Goal: Transaction & Acquisition: Purchase product/service

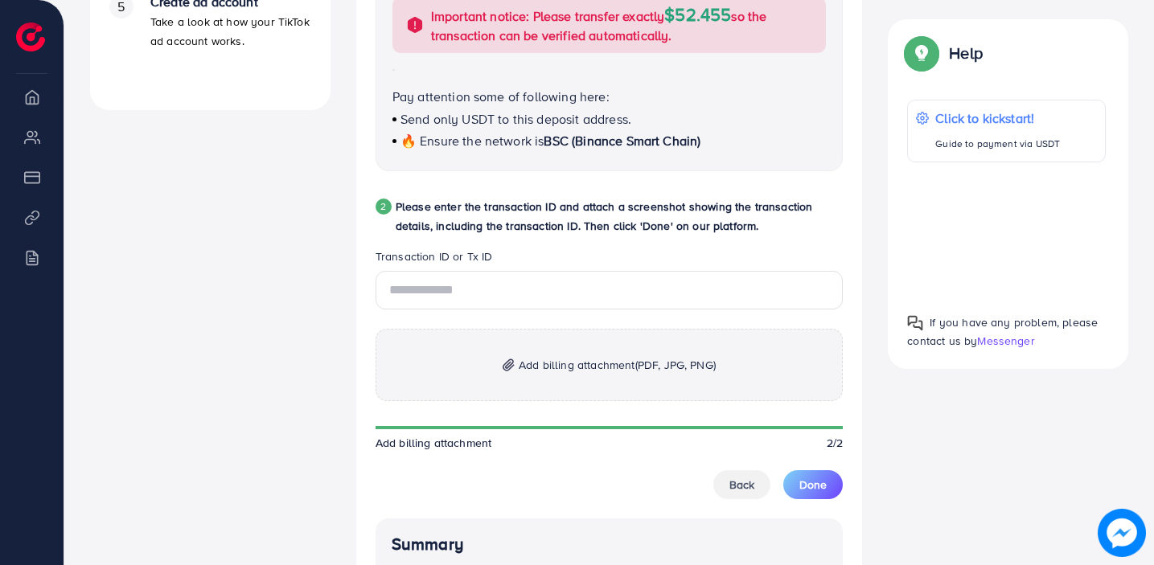
scroll to position [748, 0]
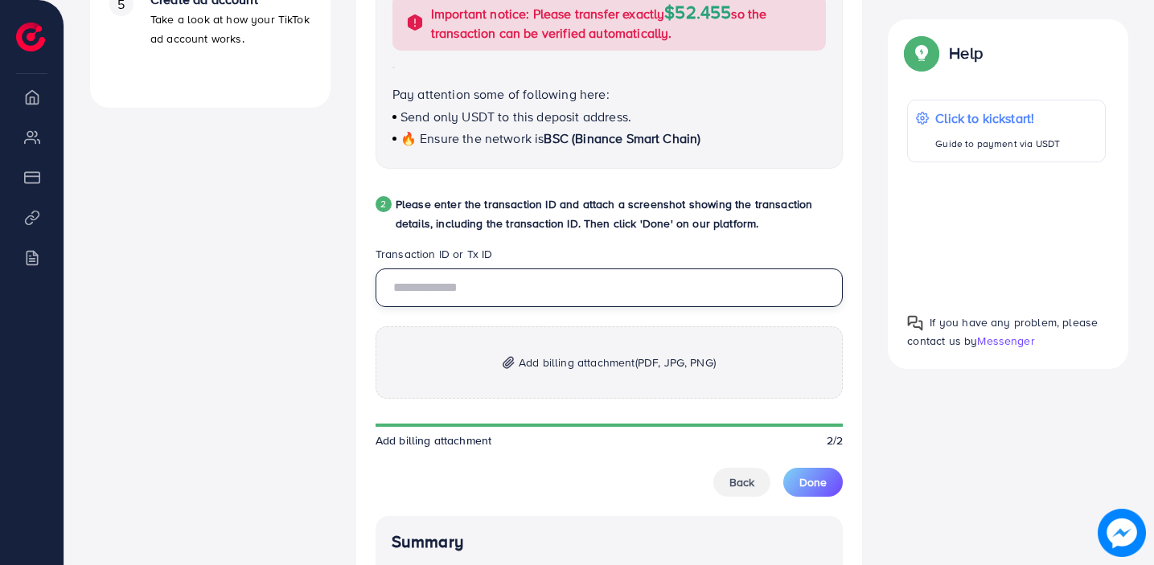
click at [525, 298] on input "text" at bounding box center [610, 288] width 468 height 39
paste input "*********"
type input "*********"
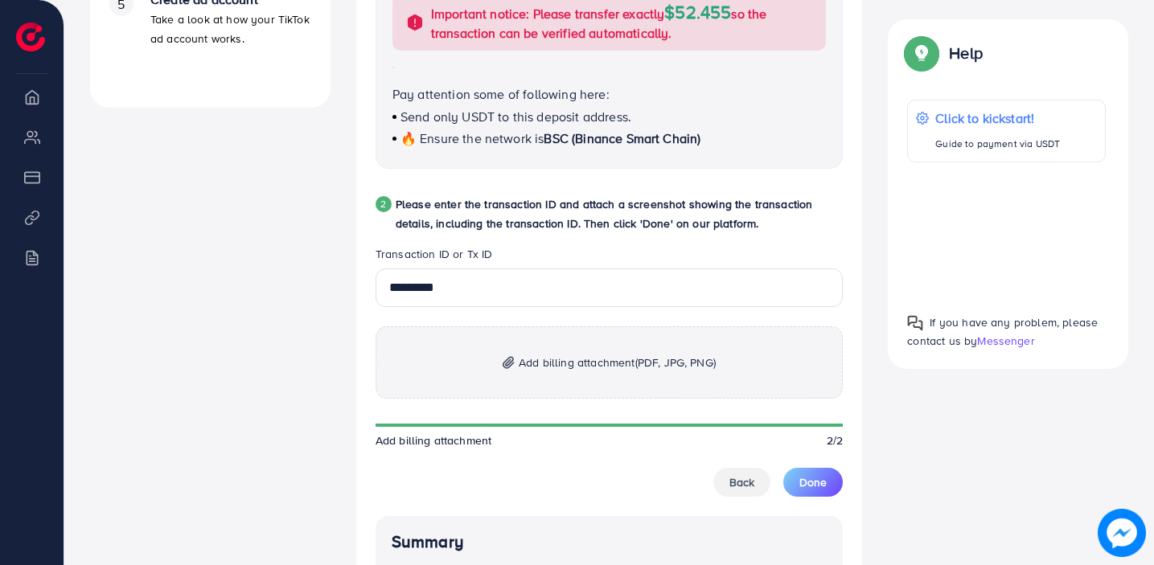
click at [554, 362] on span "Add billing attachment (PDF, JPG, PNG)" at bounding box center [617, 362] width 197 height 19
click at [574, 361] on span "Add billing attachment (PDF, JPG, PNG)" at bounding box center [617, 362] width 197 height 19
click at [535, 355] on p "Add billing attachment (PDF, JPG, PNG)" at bounding box center [610, 363] width 468 height 72
click at [626, 362] on span "Add billing attachment (PDF, JPG, PNG)" at bounding box center [617, 362] width 197 height 19
click at [551, 367] on span "Add billing attachment (PDF, JPG, PNG)" at bounding box center [617, 362] width 197 height 19
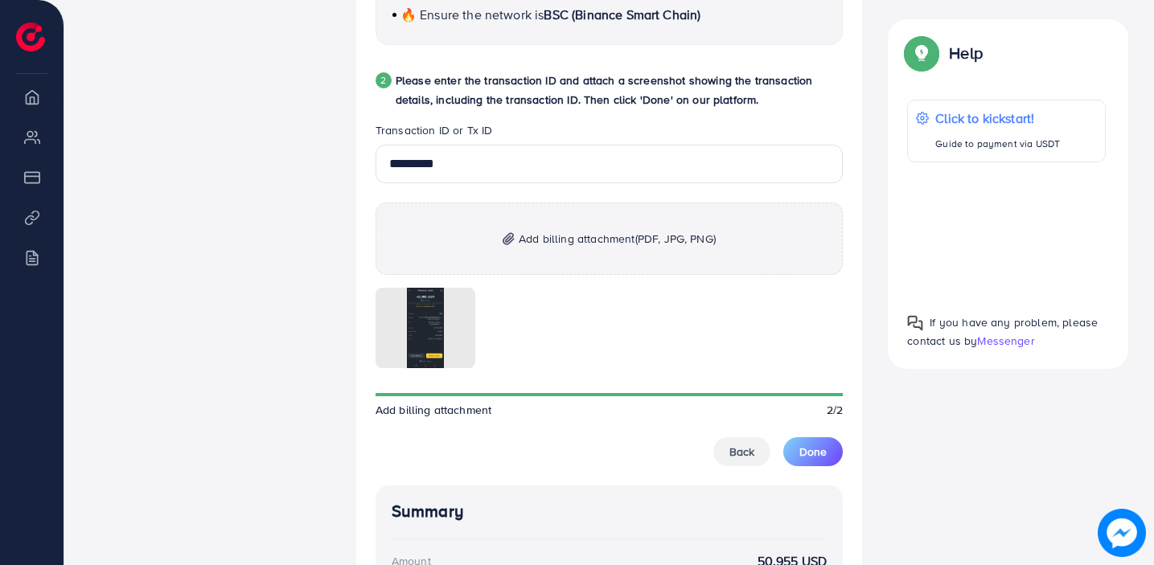
scroll to position [873, 0]
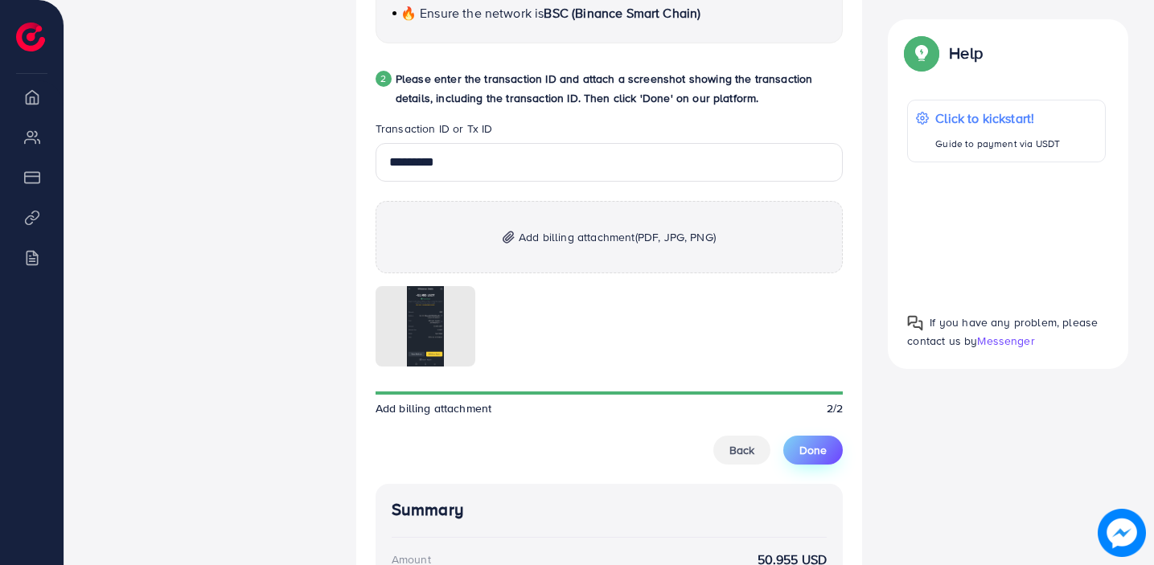
click at [820, 458] on span "Done" at bounding box center [812, 450] width 27 height 16
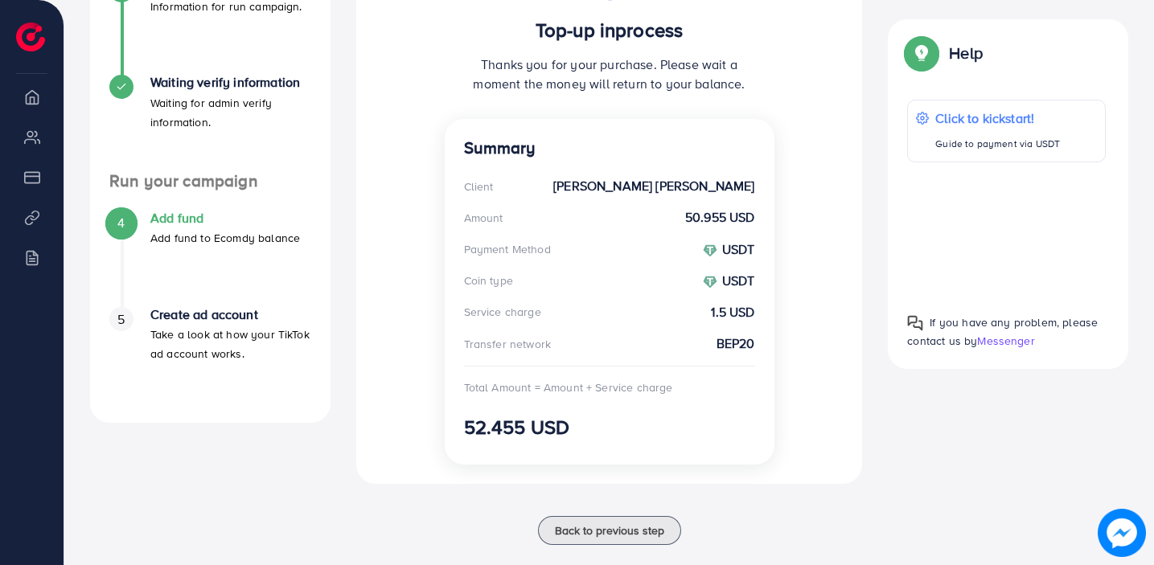
scroll to position [462, 0]
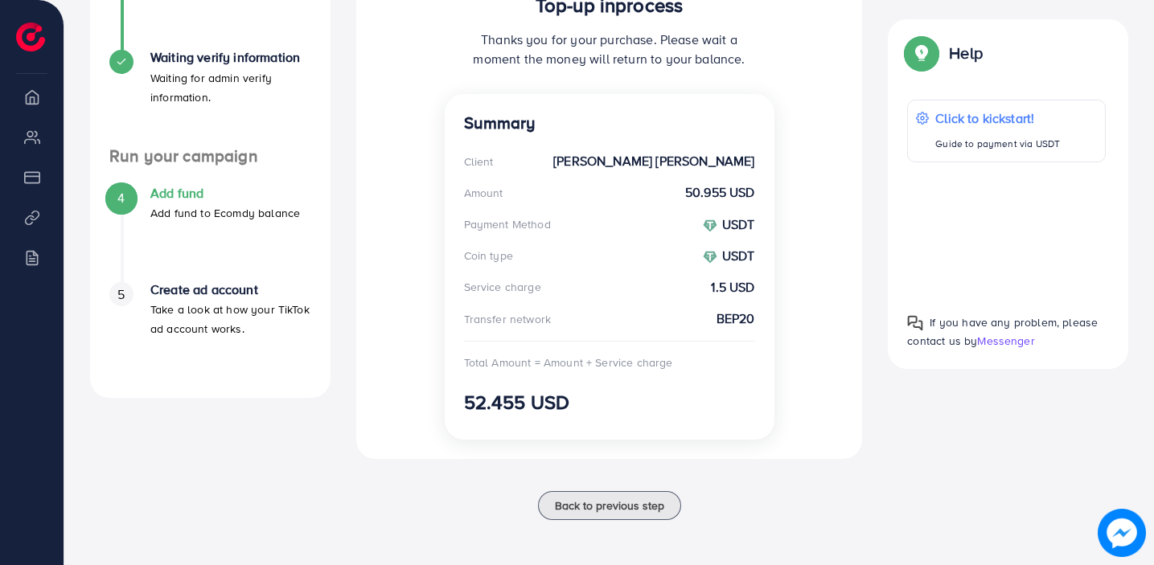
click at [613, 520] on div "Ecomdy Balance: $0 *Minimum balance to create an account is $50, please add mor…" at bounding box center [609, 137] width 532 height 805
click at [615, 507] on span "Back to previous step" at bounding box center [609, 506] width 109 height 16
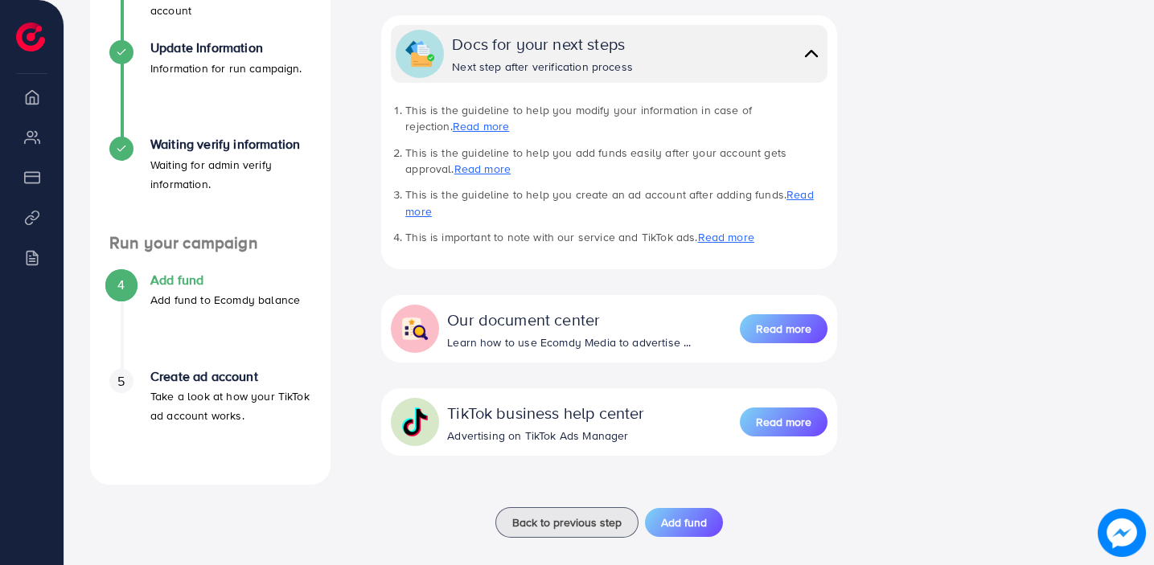
scroll to position [388, 0]
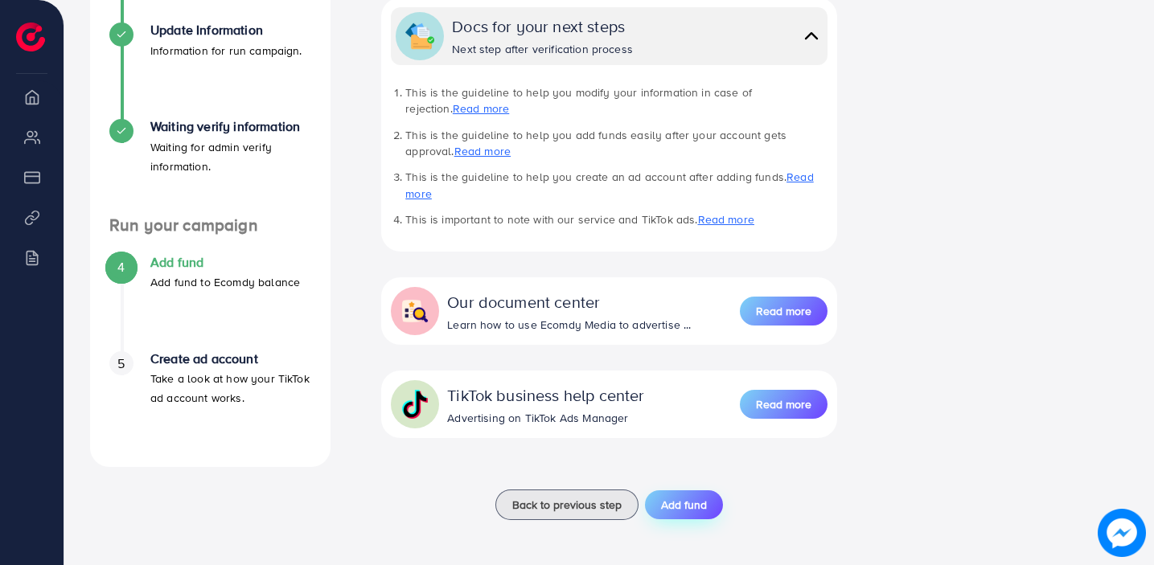
click at [697, 516] on button "Add fund" at bounding box center [684, 505] width 78 height 29
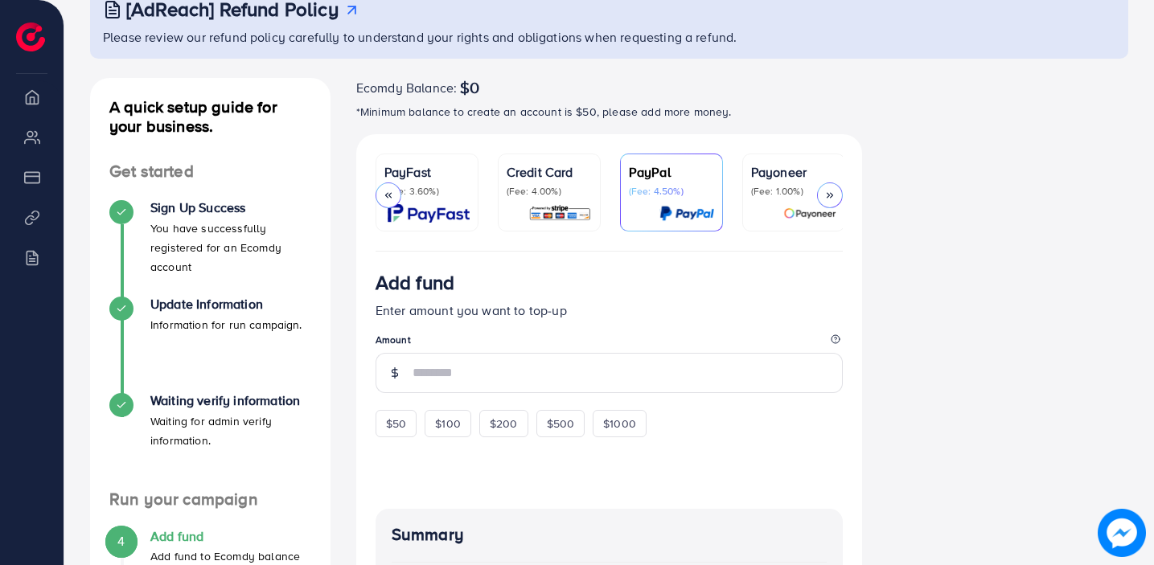
scroll to position [0, 246]
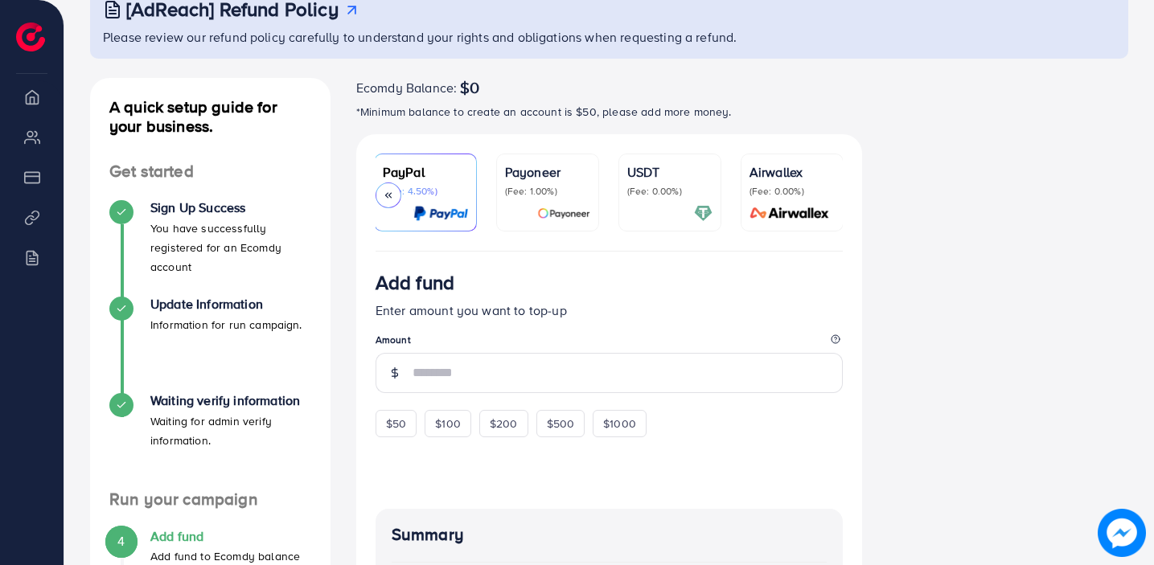
click at [636, 200] on div "USDT (Fee: 0.00%)" at bounding box center [669, 192] width 85 height 60
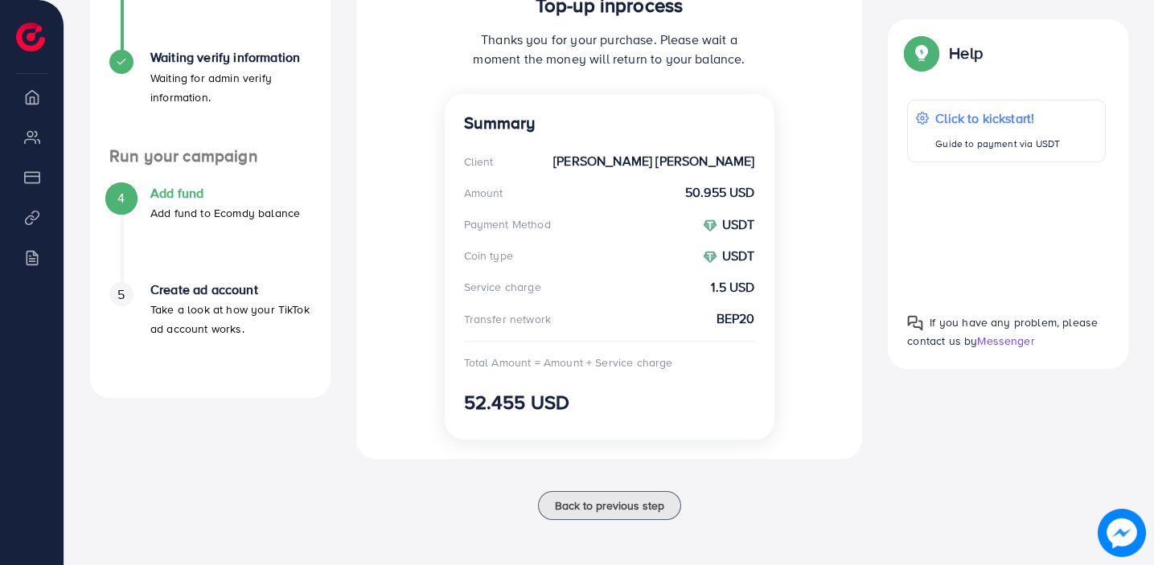
scroll to position [462, 0]
click at [631, 307] on div "Summary Client [PERSON_NAME] [PERSON_NAME] Amount 50.955 USD Payment Method USD…" at bounding box center [610, 267] width 330 height 346
click at [697, 199] on strong "50.955 USD" at bounding box center [720, 192] width 70 height 18
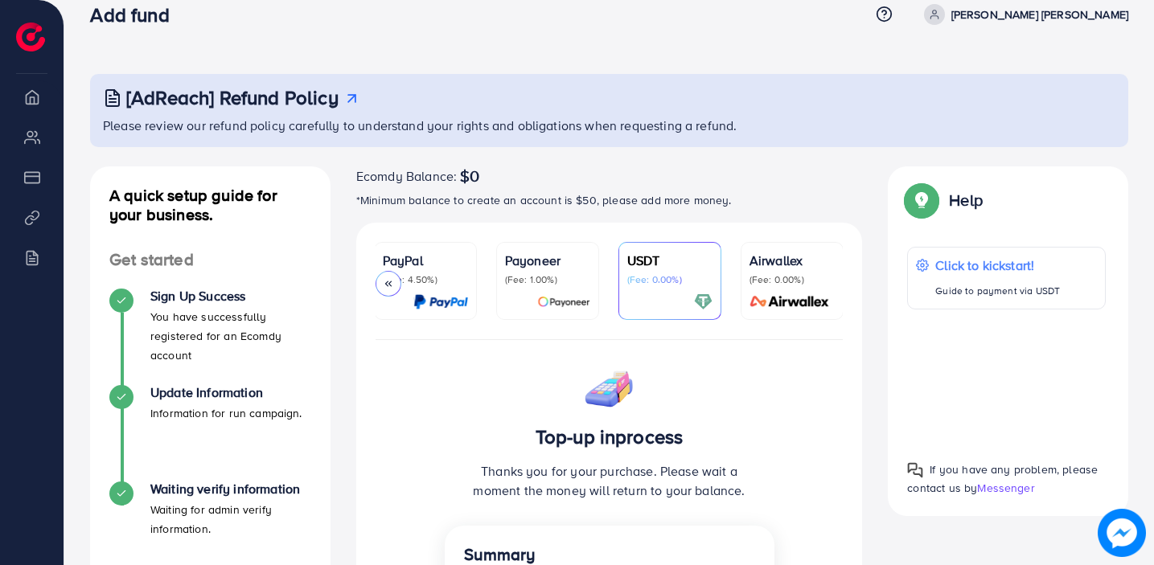
scroll to position [0, 0]
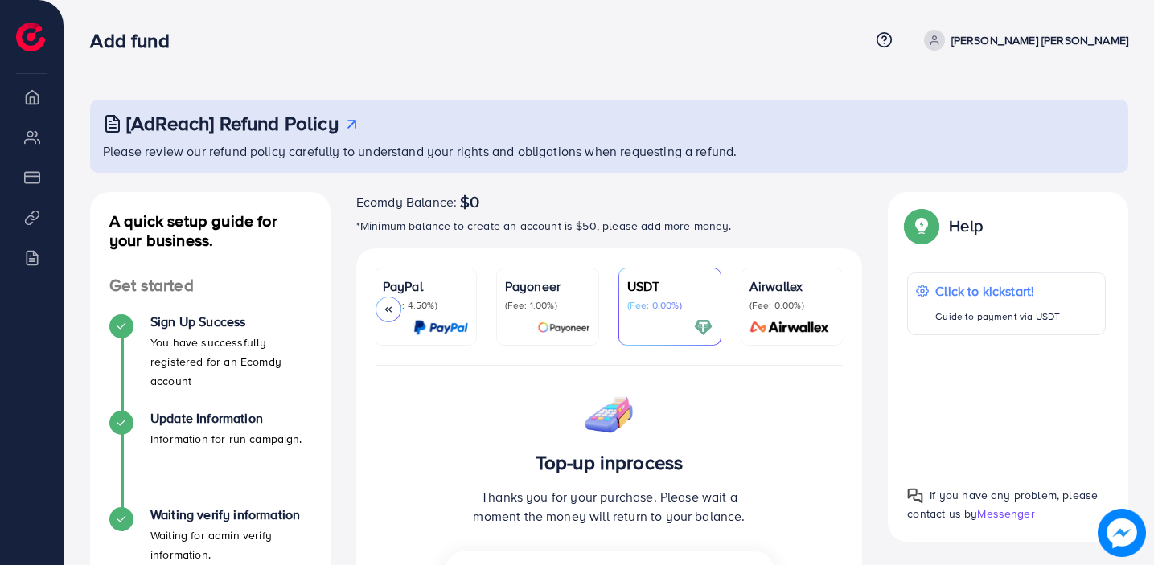
click at [827, 290] on p "Airwallex" at bounding box center [792, 286] width 85 height 19
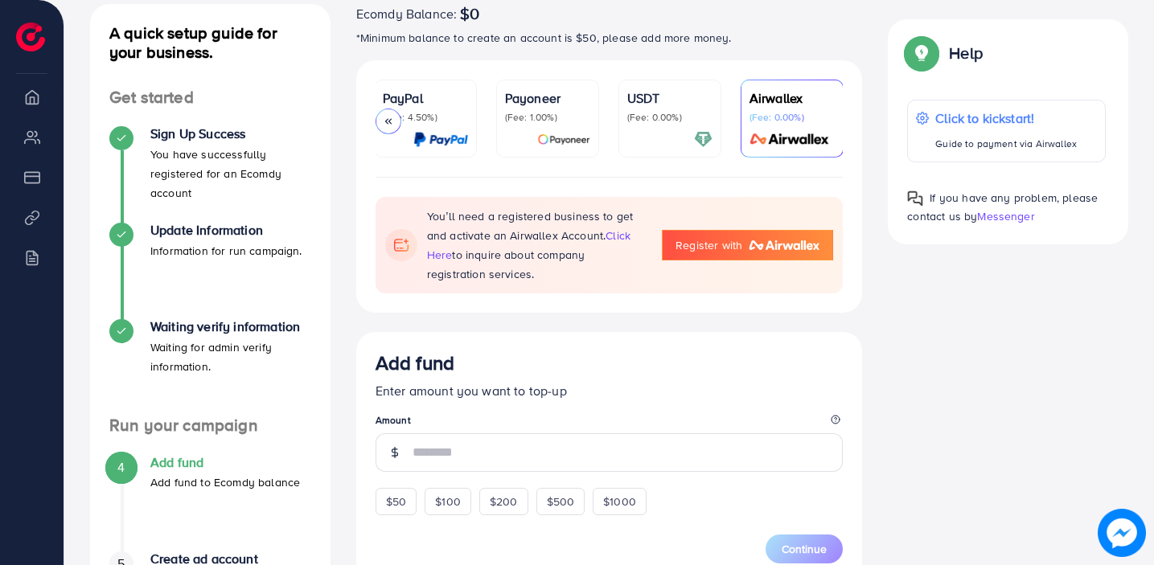
scroll to position [184, 0]
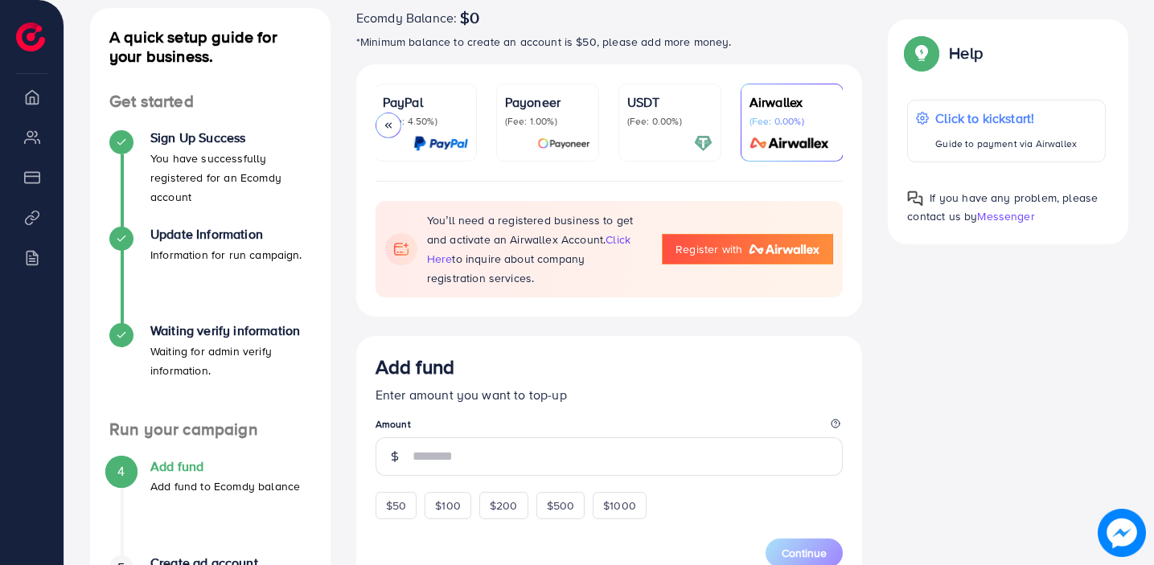
click at [557, 117] on p "(Fee: 1.00%)" at bounding box center [547, 121] width 85 height 13
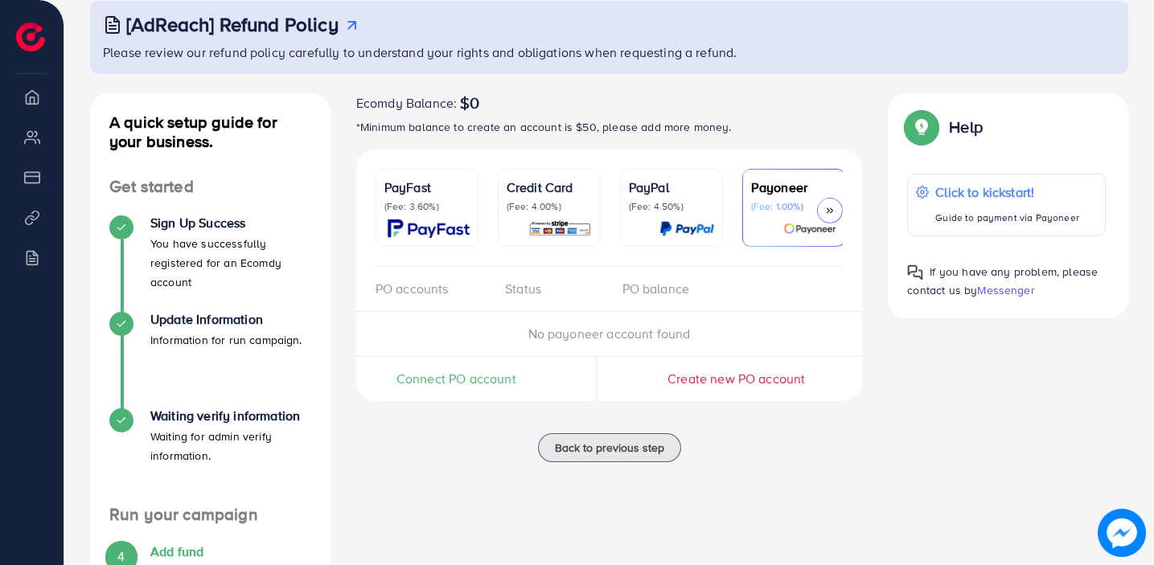
scroll to position [97, 0]
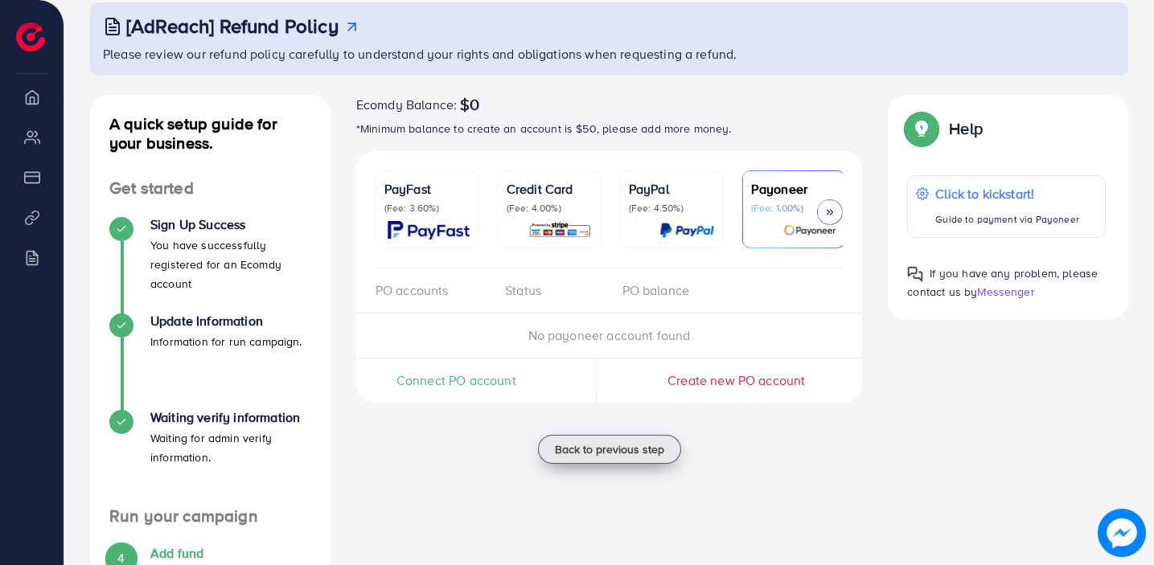
click at [612, 464] on button "Back to previous step" at bounding box center [609, 449] width 143 height 29
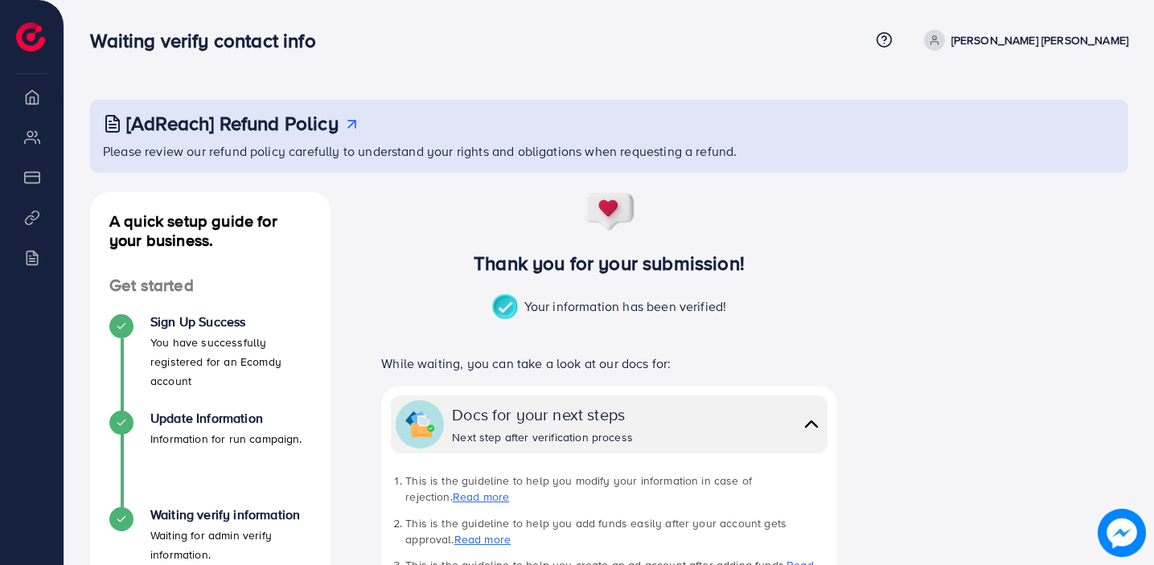
scroll to position [388, 0]
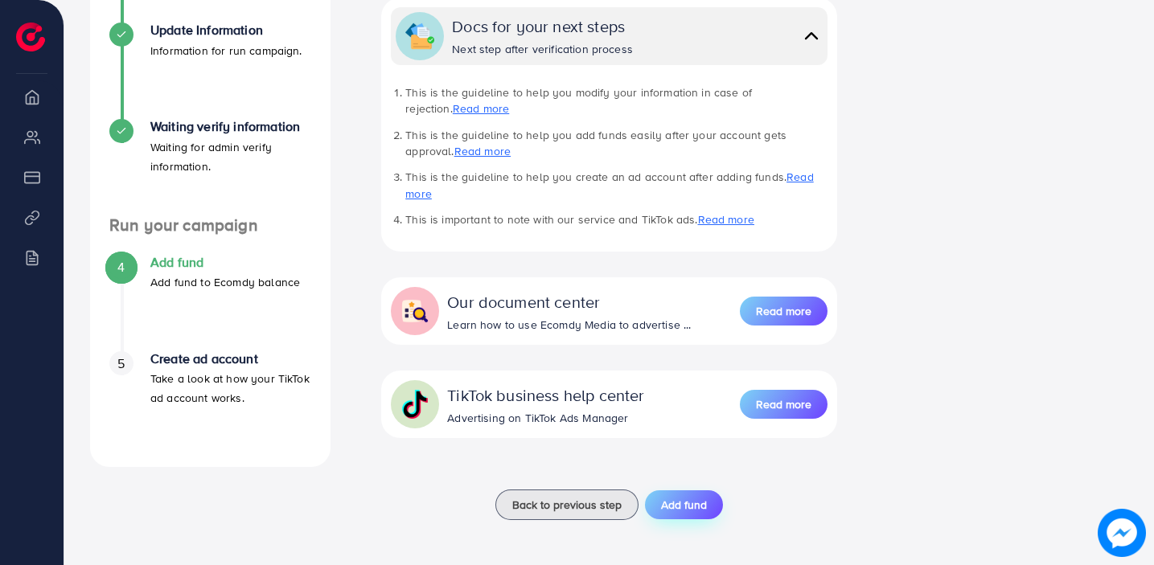
click at [650, 500] on button "Add fund" at bounding box center [684, 505] width 78 height 29
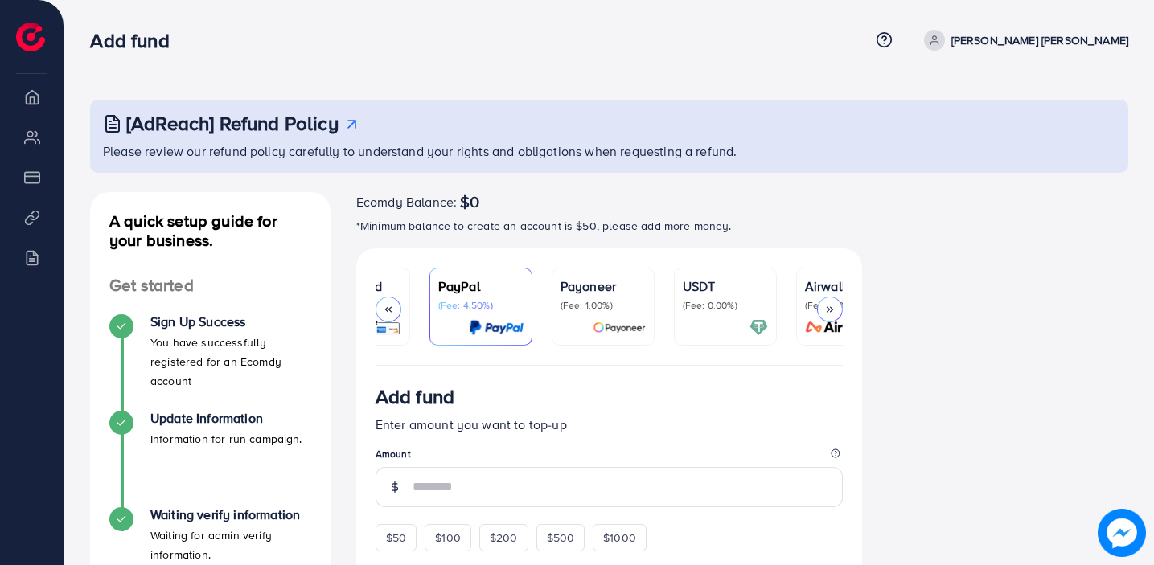
scroll to position [0, 246]
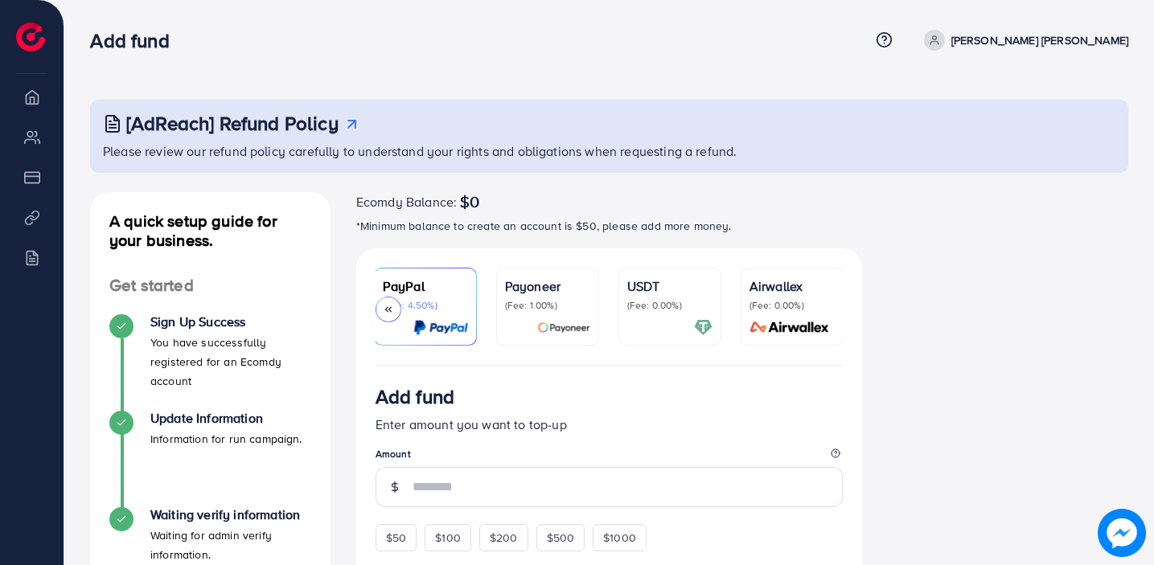
click at [667, 299] on p "(Fee: 0.00%)" at bounding box center [669, 305] width 85 height 13
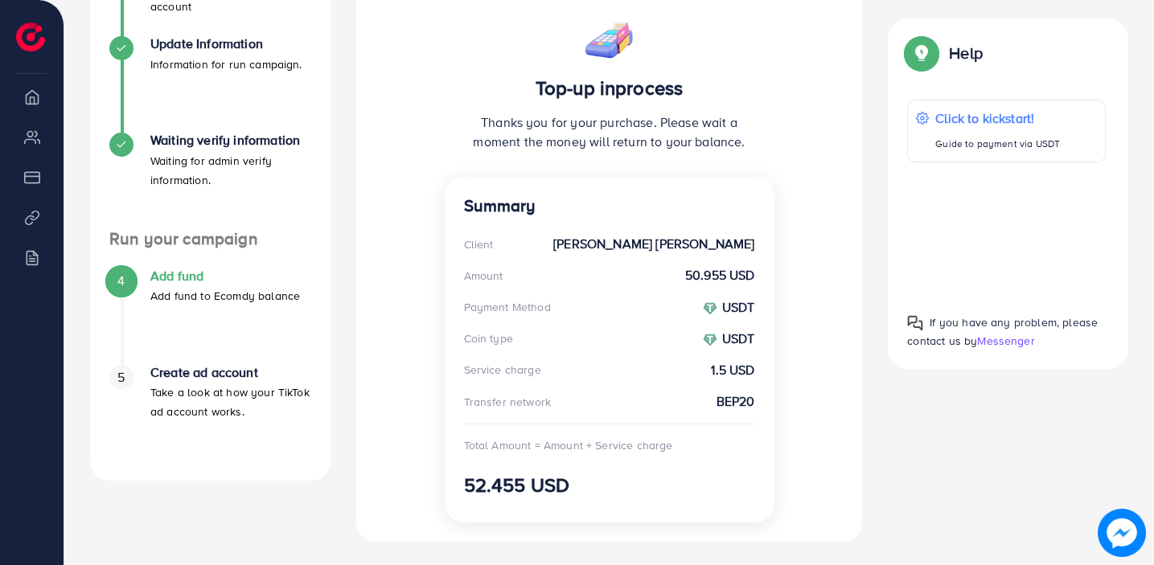
scroll to position [382, 0]
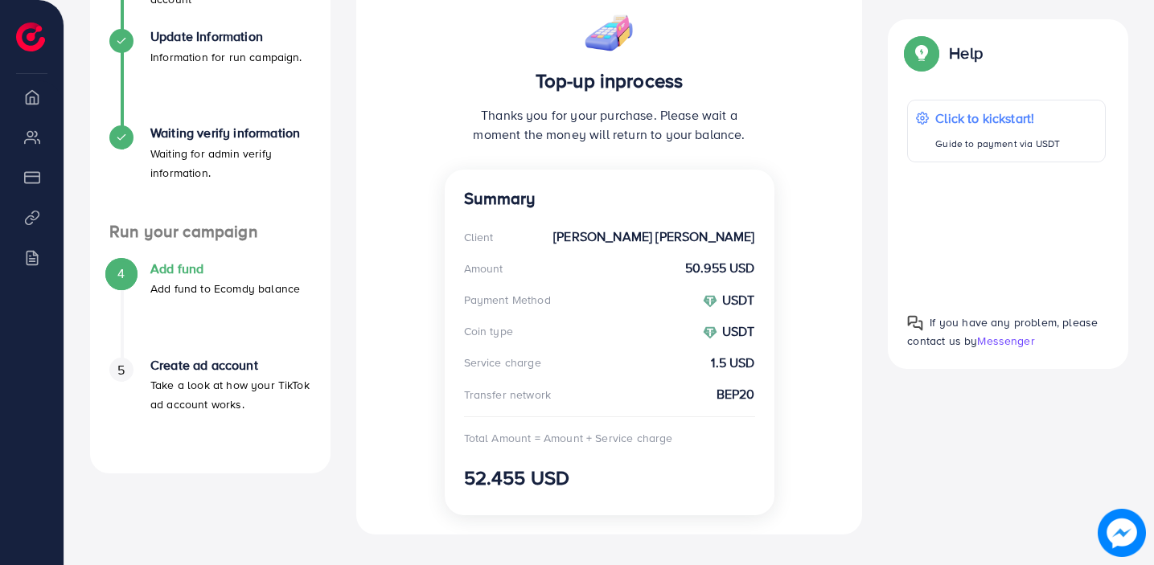
click at [707, 331] on img at bounding box center [710, 333] width 14 height 14
